Goal: Task Accomplishment & Management: Manage account settings

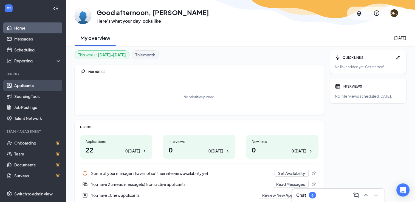
click at [30, 86] on link "Applicants" at bounding box center [37, 85] width 47 height 11
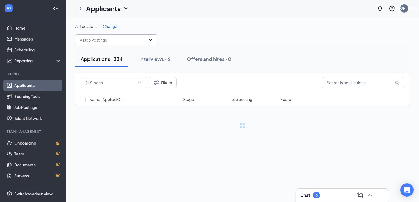
click at [150, 41] on icon "ChevronDown" at bounding box center [150, 40] width 4 height 4
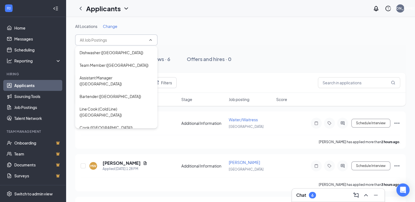
click at [275, 57] on div "Applications · 334 Interviews · 6 Offers and hires · 0" at bounding box center [240, 59] width 330 height 16
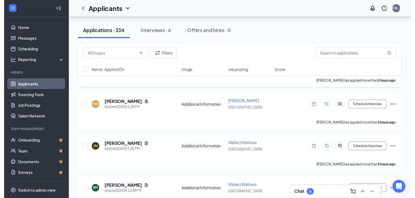
scroll to position [60, 0]
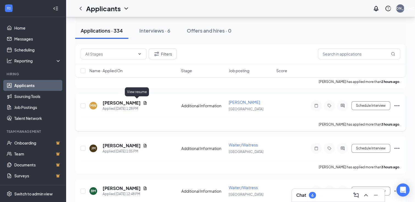
click at [143, 102] on icon "Document" at bounding box center [145, 103] width 4 height 4
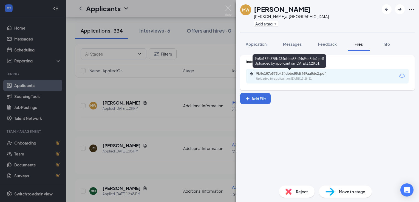
click at [296, 76] on div "9b8e187e575b434dbbc55df469aa5dc2.pdf Uploaded by applicant on [DATE] 13:28:31" at bounding box center [293, 77] width 89 height 10
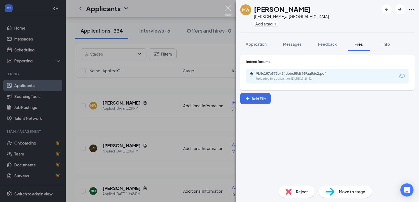
click at [228, 10] on img at bounding box center [228, 10] width 7 height 11
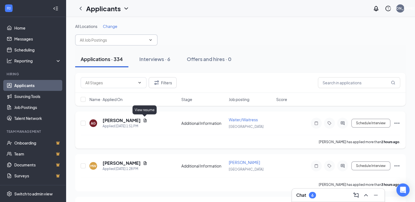
click at [144, 120] on icon "Document" at bounding box center [145, 121] width 3 height 4
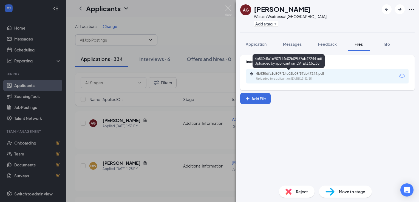
click at [276, 77] on div "Uploaded by applicant on [DATE] 13:51:35" at bounding box center [297, 79] width 82 height 4
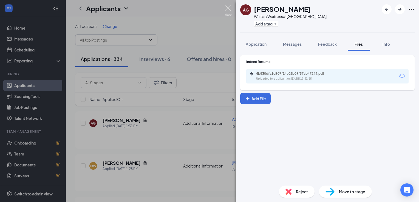
click at [226, 8] on img at bounding box center [228, 10] width 7 height 11
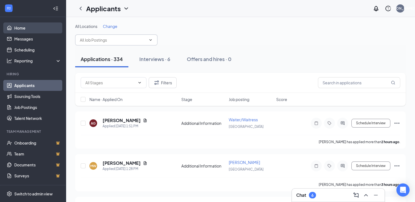
click at [25, 30] on link "Home" at bounding box center [37, 27] width 47 height 11
